Goal: Transaction & Acquisition: Purchase product/service

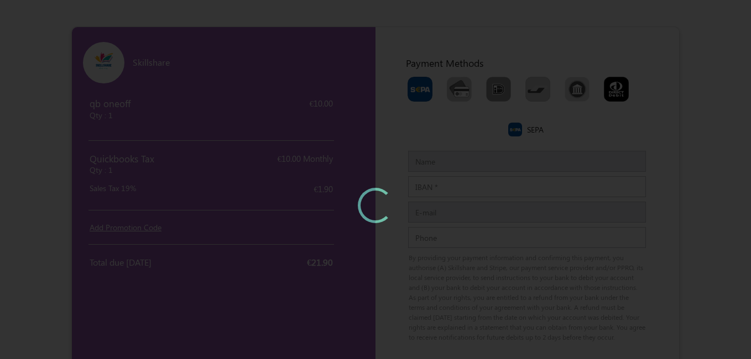
type input "rafiq"
type input "[PERSON_NAME][EMAIL_ADDRESS][PERSON_NAME][DOMAIN_NAME]"
type input "435"
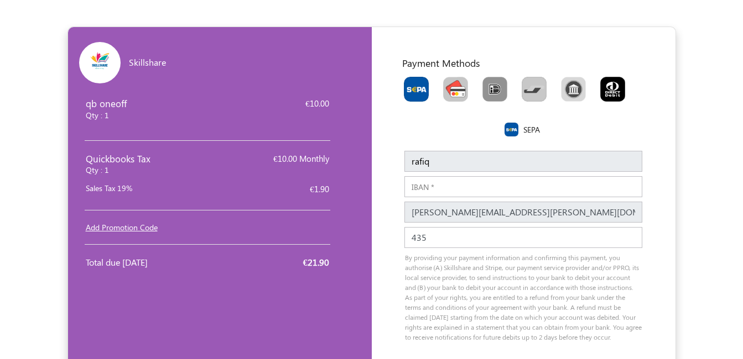
click at [458, 91] on img "Toolbar with button groups" at bounding box center [455, 89] width 25 height 25
click at [450, 84] on input "Toolbar with button groups" at bounding box center [446, 80] width 7 height 7
radio input "true"
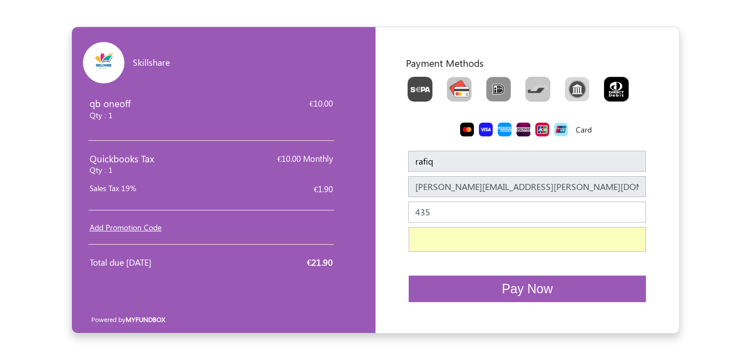
click at [483, 296] on button "Pay Now" at bounding box center [527, 289] width 237 height 27
